Goal: Task Accomplishment & Management: Use online tool/utility

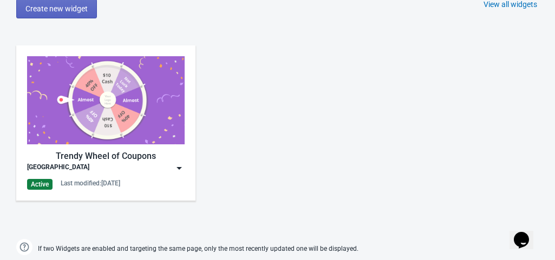
scroll to position [501, 0]
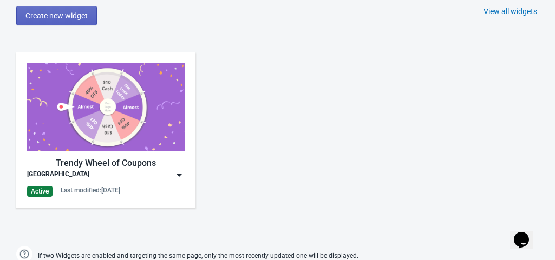
drag, startPoint x: 117, startPoint y: 126, endPoint x: 264, endPoint y: 121, distance: 147.3
click at [264, 121] on div "Trendy Wheel of Coupons DUBAI Active Last modified: [DATE]" at bounding box center [277, 139] width 555 height 195
click at [179, 174] on img at bounding box center [179, 175] width 11 height 11
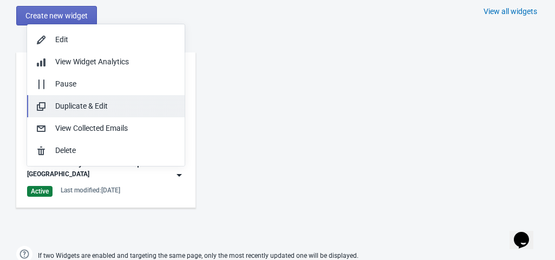
click at [127, 109] on div "Duplicate & Edit" at bounding box center [115, 106] width 121 height 11
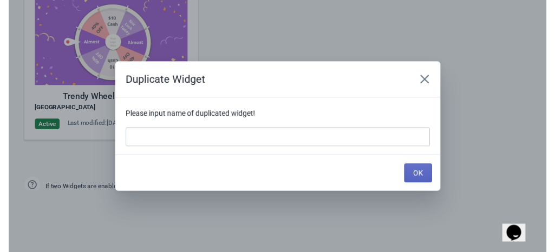
scroll to position [0, 0]
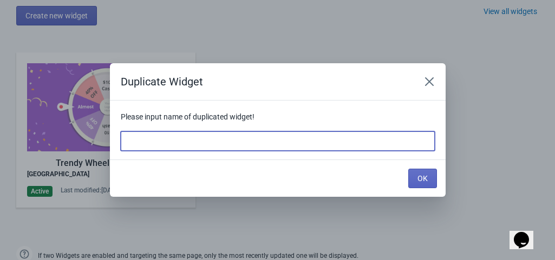
click at [149, 146] on input at bounding box center [278, 140] width 314 height 19
type input "a"
type input "ACTUAL [GEOGRAPHIC_DATA]"
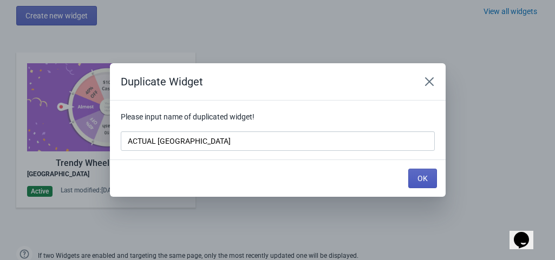
click at [422, 179] on span "OK" at bounding box center [422, 178] width 10 height 9
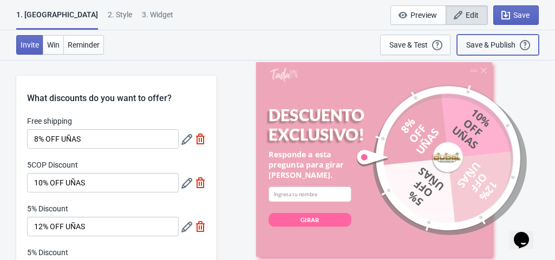
click at [492, 45] on div "Save & Publish" at bounding box center [490, 45] width 49 height 9
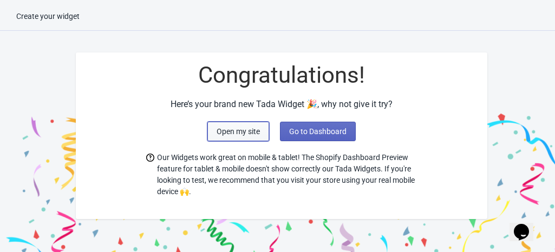
click at [267, 132] on button "Open my site" at bounding box center [238, 131] width 62 height 19
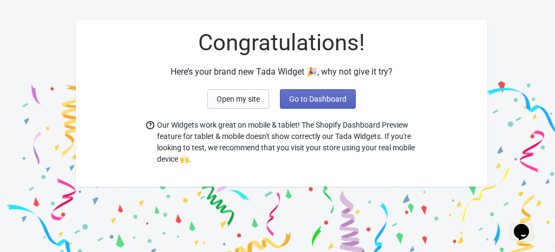
scroll to position [48, 0]
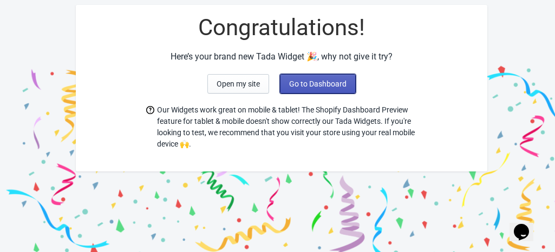
click at [305, 91] on button "Go to Dashboard" at bounding box center [318, 83] width 76 height 19
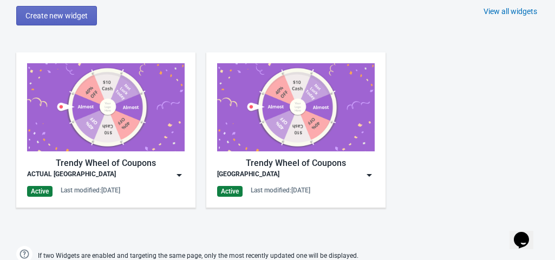
scroll to position [499, 0]
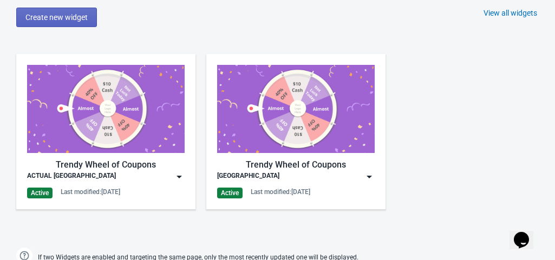
click at [368, 177] on img at bounding box center [369, 177] width 11 height 11
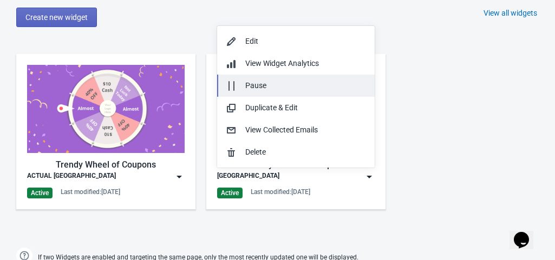
click at [310, 78] on button "Pause" at bounding box center [295, 86] width 157 height 22
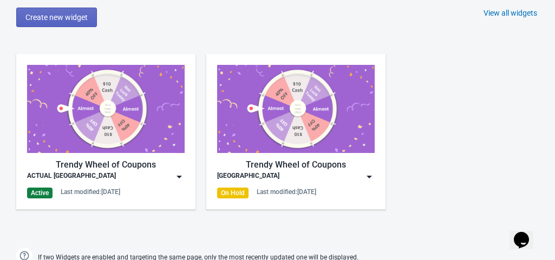
click at [533, 109] on div "Trendy Wheel of Coupons ACTUAL [GEOGRAPHIC_DATA] Active Last modified: [DATE] T…" at bounding box center [277, 140] width 555 height 195
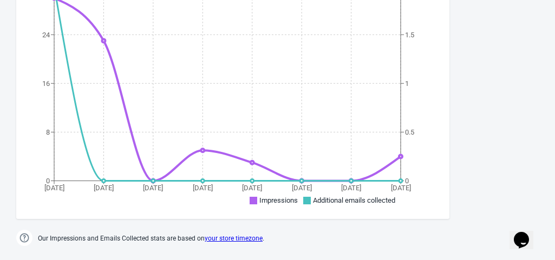
scroll to position [0, 0]
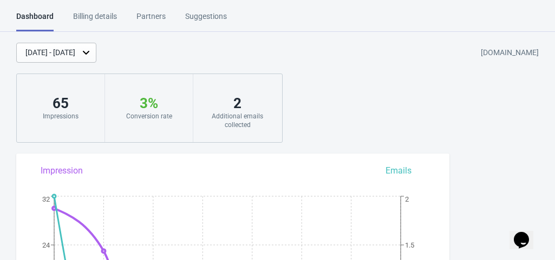
click at [342, 102] on div "[DATE] - [DATE] [DOMAIN_NAME] 65 Impressions 3 % Your Tada Widget has a convers…" at bounding box center [277, 93] width 555 height 100
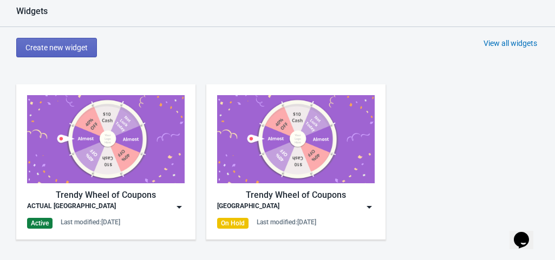
scroll to position [462, 0]
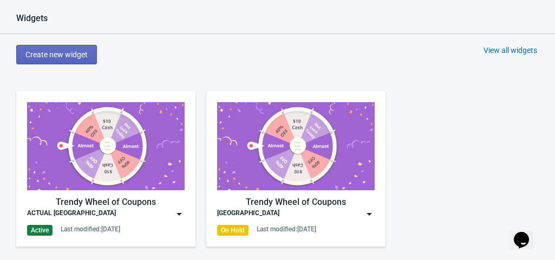
click at [63, 75] on div "Widgets Create new widget View all widgets Trendy Wheel of Coupons ACTUAL DUBAI…" at bounding box center [277, 158] width 555 height 291
click at [461, 112] on div "Trendy Wheel of Coupons ACTUAL [GEOGRAPHIC_DATA] Active Last modified: [DATE] T…" at bounding box center [277, 178] width 555 height 195
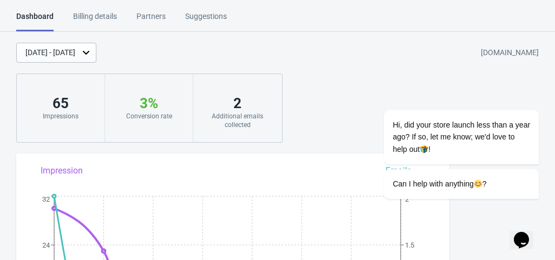
scroll to position [0, 0]
